Goal: Task Accomplishment & Management: Manage account settings

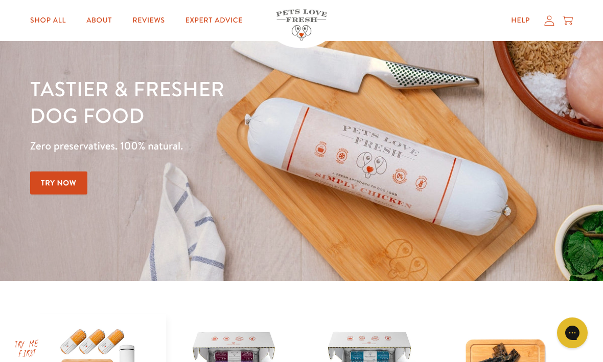
click at [550, 21] on icon at bounding box center [550, 20] width 10 height 10
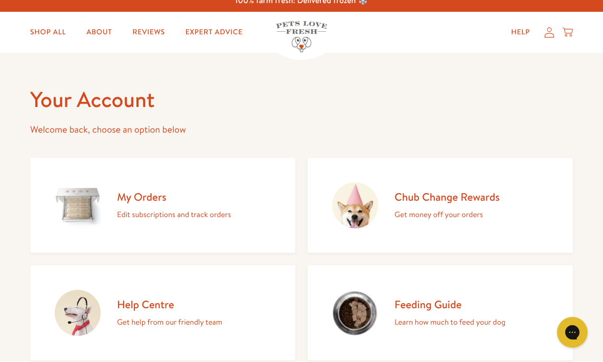
scroll to position [10, 0]
click at [188, 203] on div "My Orders Edit subscriptions and track orders" at bounding box center [174, 205] width 114 height 31
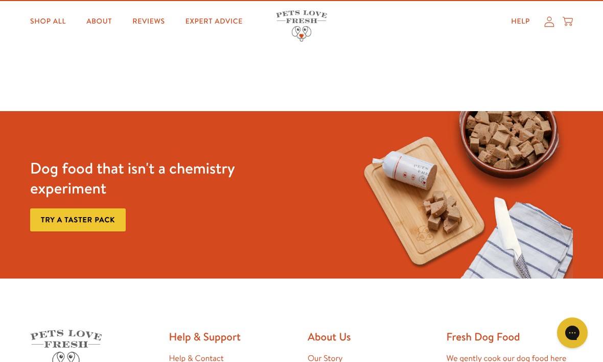
scroll to position [3, 0]
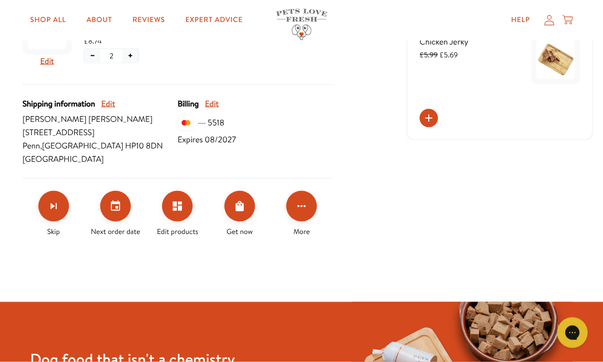
scroll to position [382, 0]
click at [122, 202] on button "Set your next order date" at bounding box center [115, 205] width 31 height 31
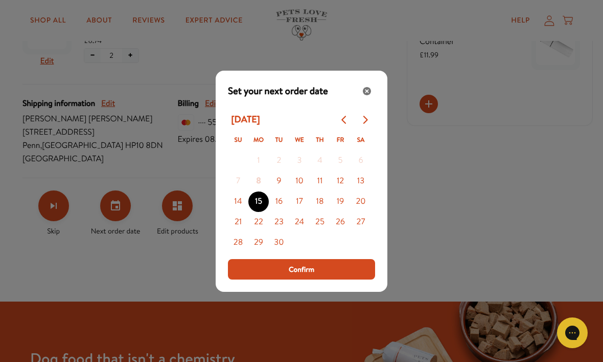
click at [300, 191] on button "10" at bounding box center [299, 181] width 20 height 20
click at [321, 279] on button "Confirm" at bounding box center [301, 269] width 147 height 20
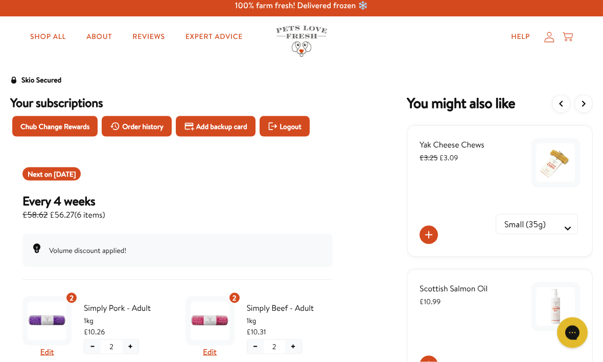
scroll to position [2, 0]
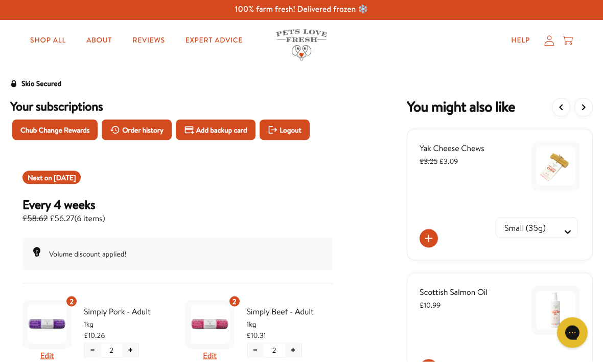
click at [301, 126] on span "Logout" at bounding box center [290, 129] width 21 height 11
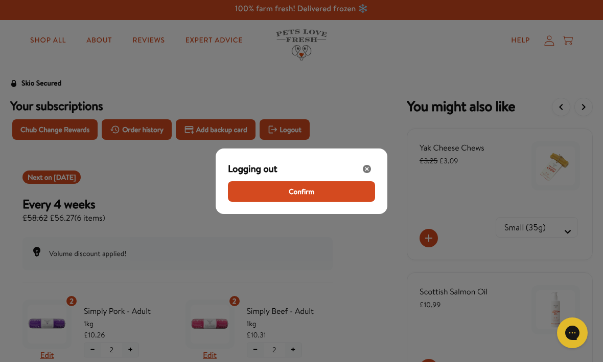
click at [321, 201] on button "Confirm" at bounding box center [301, 191] width 147 height 20
